Goal: Task Accomplishment & Management: Manage account settings

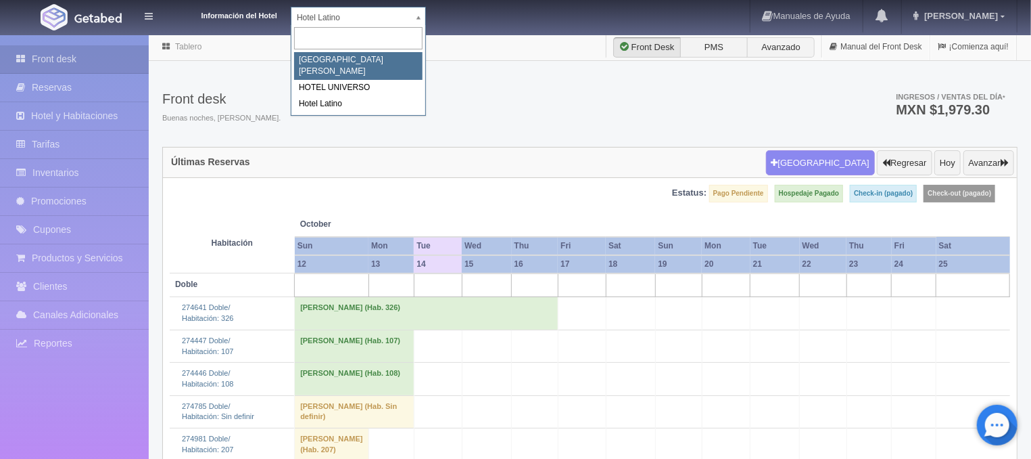
select select "357"
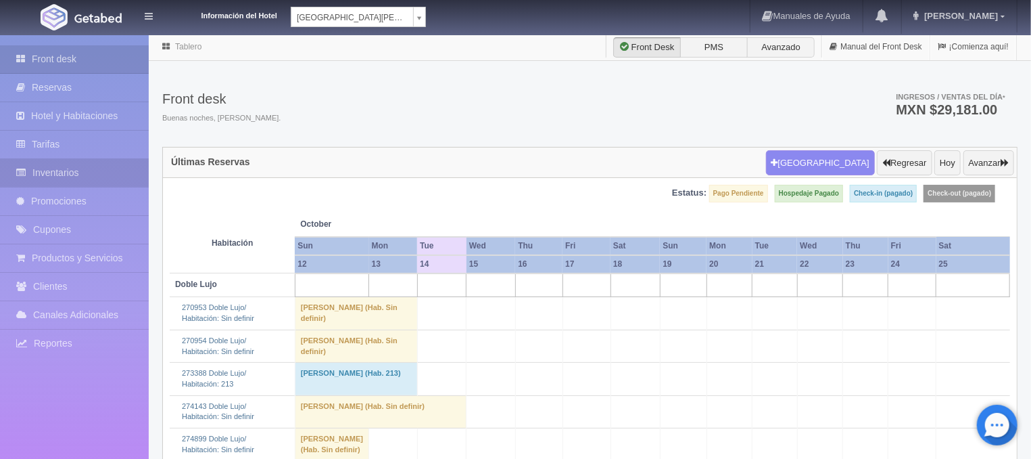
click at [77, 169] on link "Inventarios" at bounding box center [74, 173] width 149 height 28
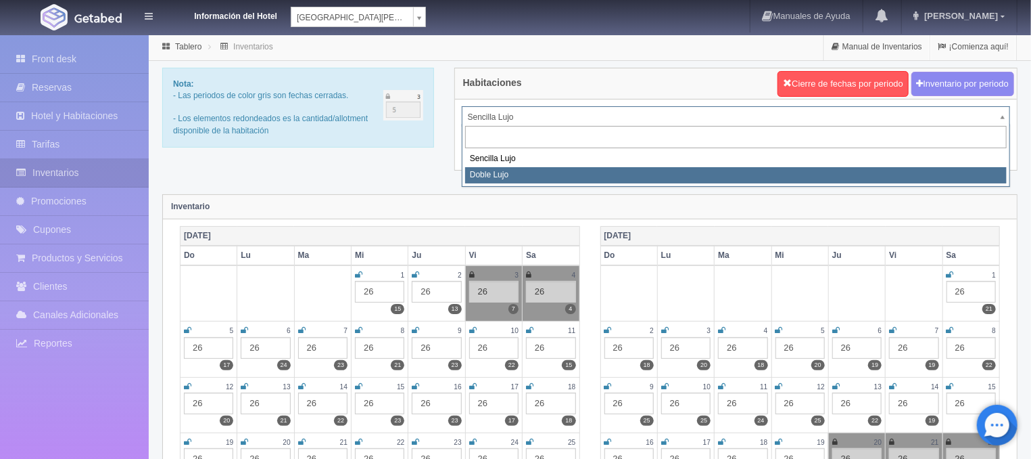
select select "577"
